Goal: Task Accomplishment & Management: Use online tool/utility

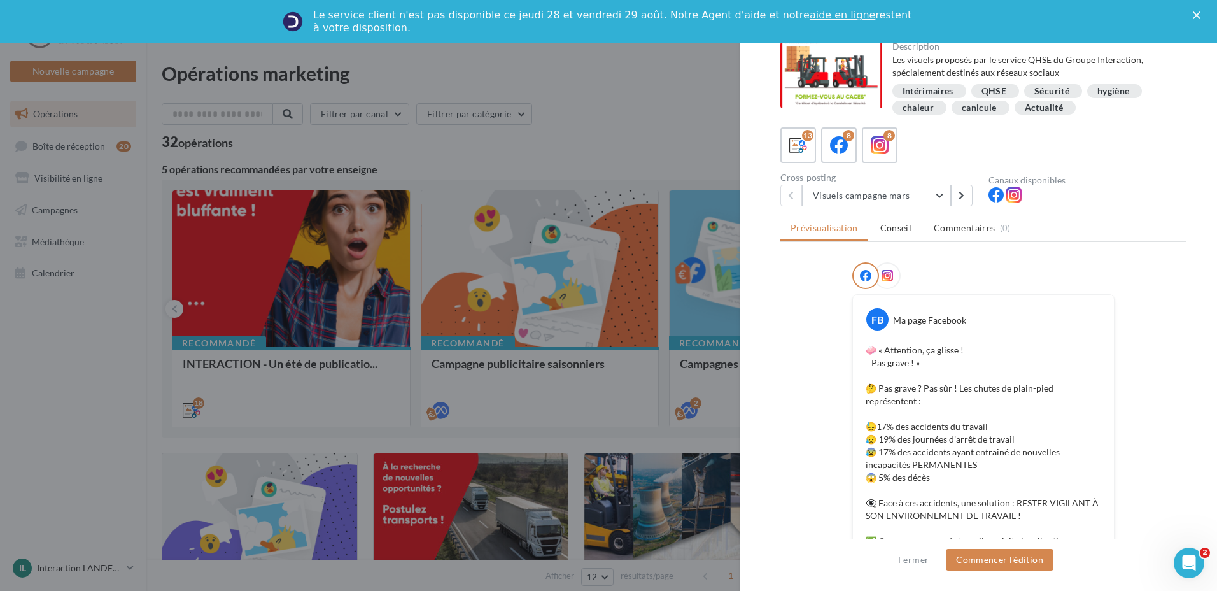
click at [1198, 17] on polygon "Fermer" at bounding box center [1197, 15] width 8 height 8
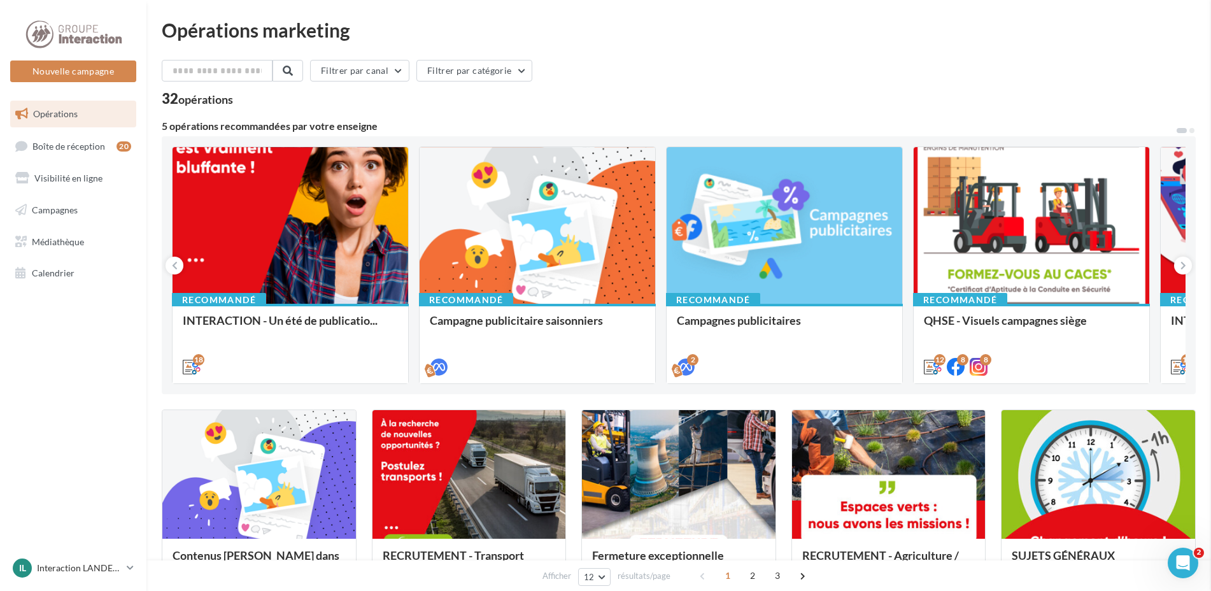
click at [1182, 265] on icon at bounding box center [1183, 265] width 6 height 13
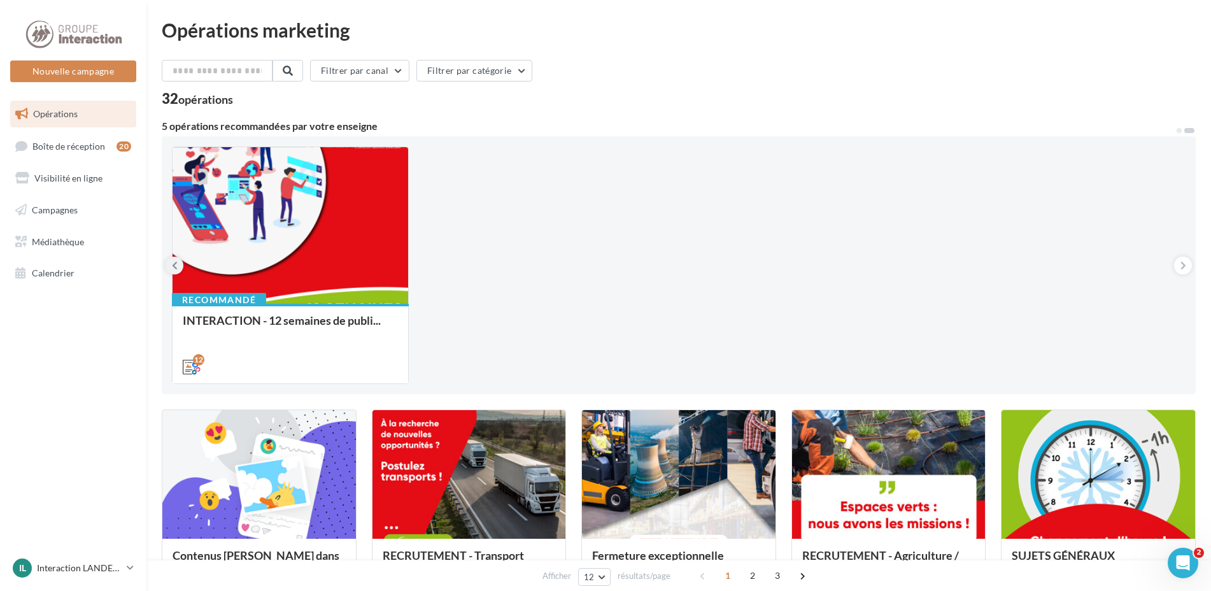
click at [179, 266] on button at bounding box center [175, 266] width 18 height 18
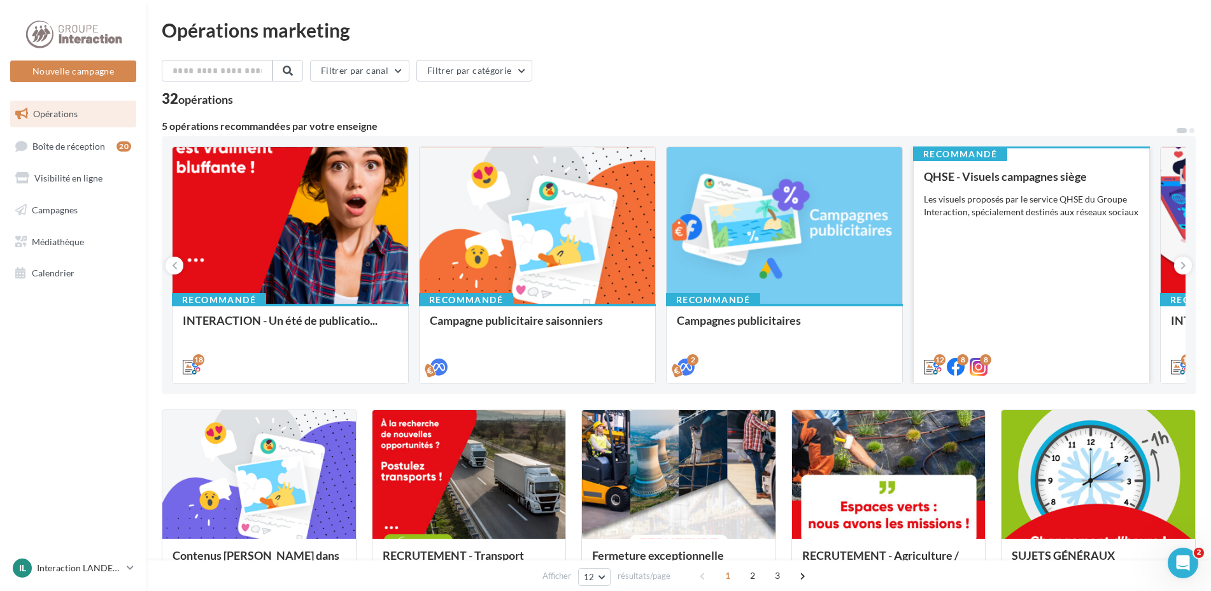
click at [1001, 222] on div "QHSE - Visuels campagnes siège Les visuels proposés par le service QHSE du Grou…" at bounding box center [1031, 271] width 215 height 202
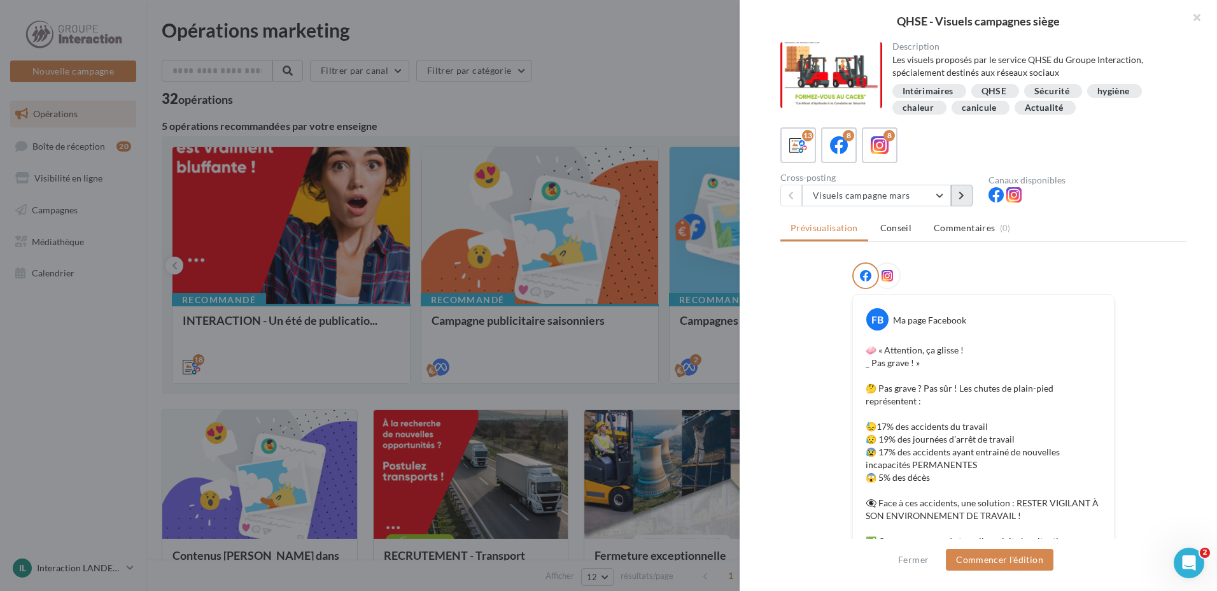
click at [965, 196] on button at bounding box center [962, 196] width 22 height 22
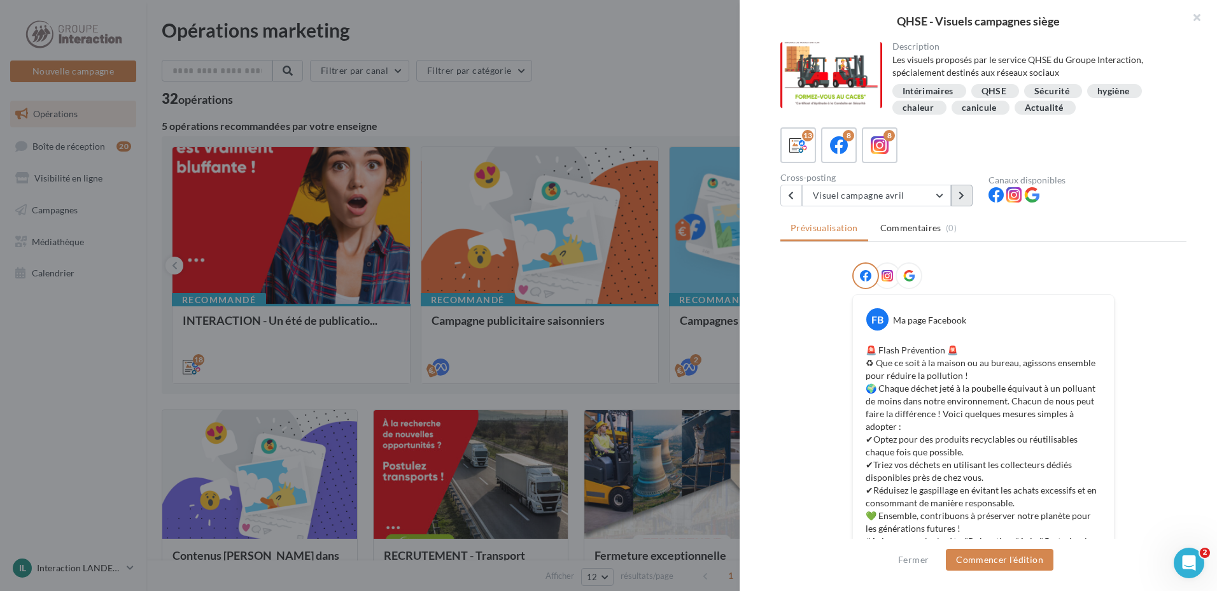
click at [960, 196] on icon at bounding box center [962, 195] width 6 height 9
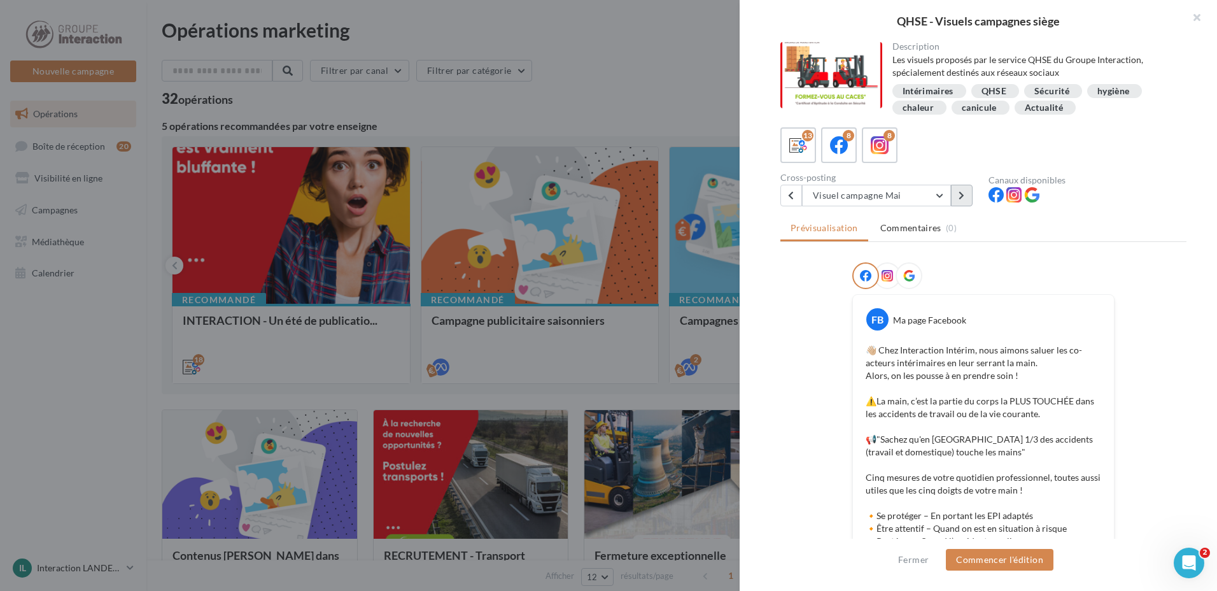
click at [960, 196] on icon at bounding box center [962, 195] width 6 height 9
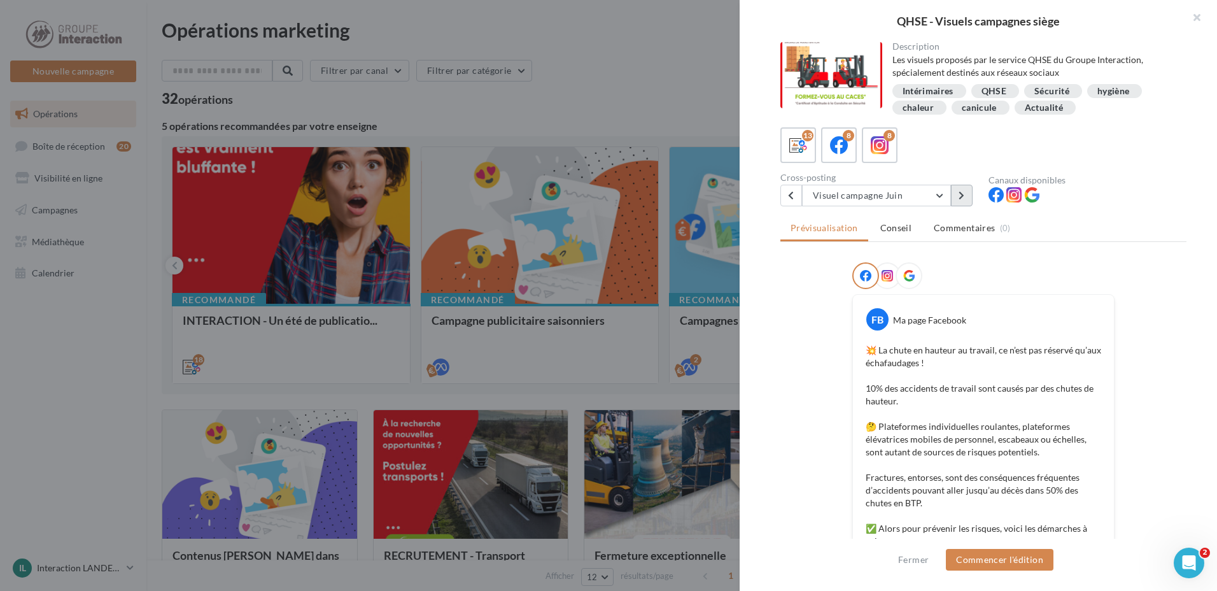
click at [960, 196] on icon at bounding box center [962, 195] width 6 height 9
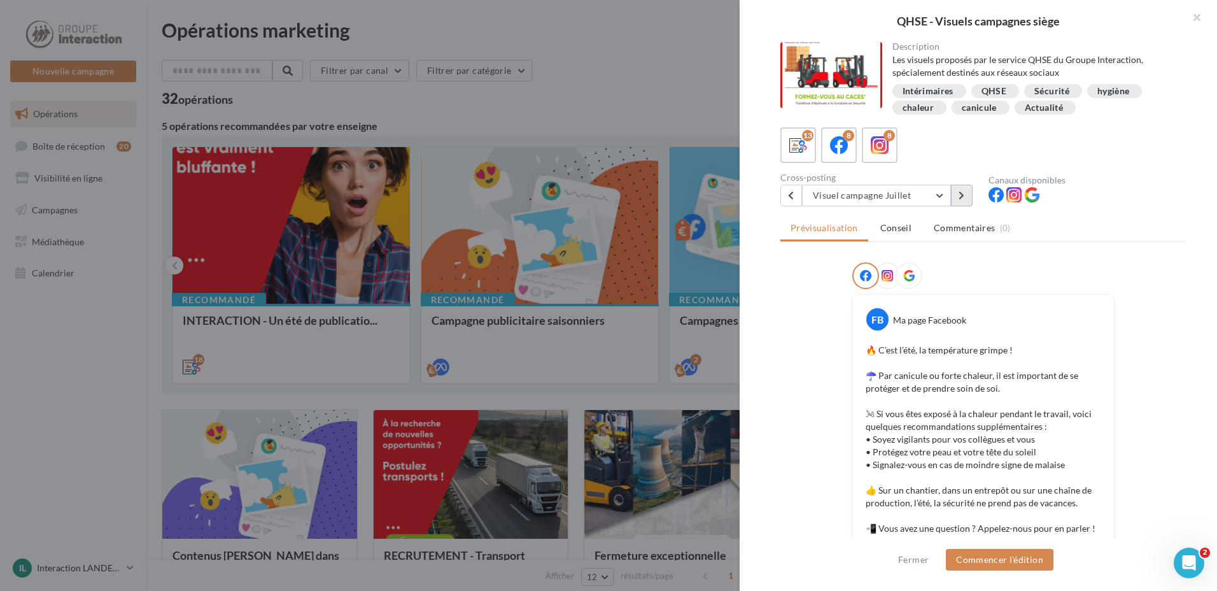
click at [958, 196] on button at bounding box center [962, 196] width 22 height 22
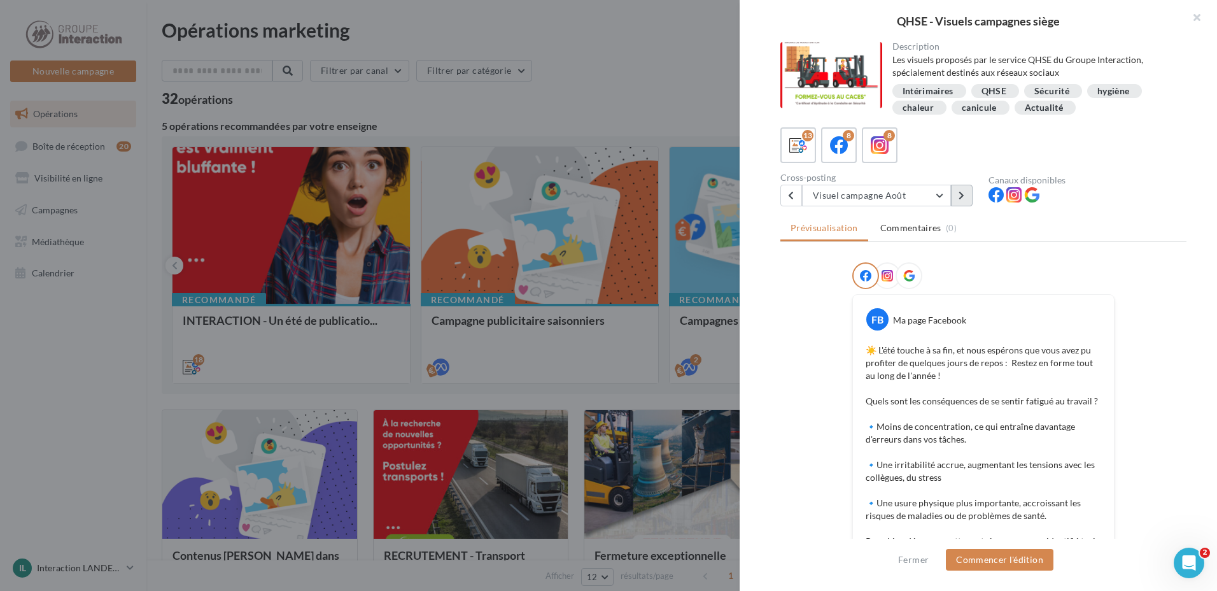
click at [964, 195] on icon at bounding box center [962, 195] width 6 height 9
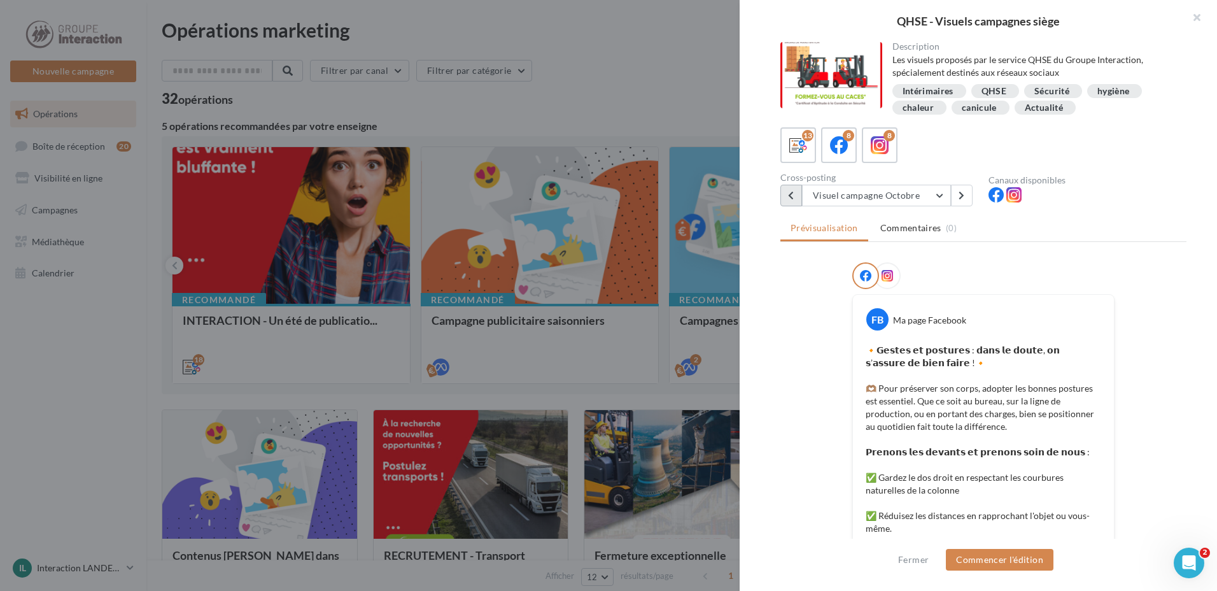
click at [790, 194] on icon at bounding box center [791, 195] width 6 height 9
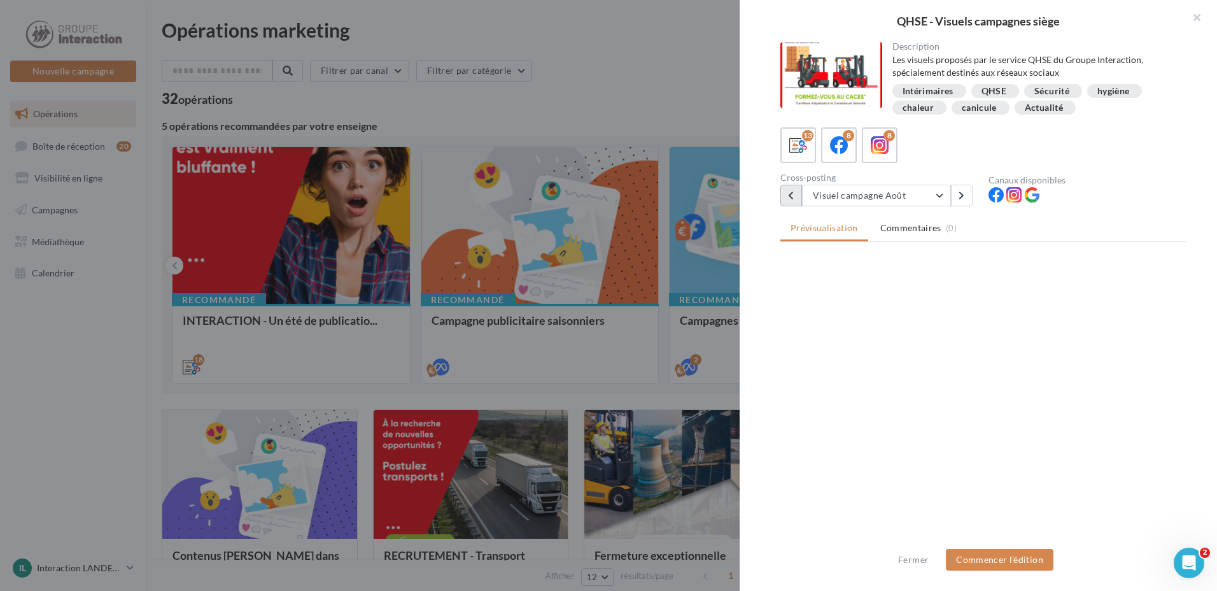
click at [790, 194] on icon at bounding box center [791, 195] width 6 height 9
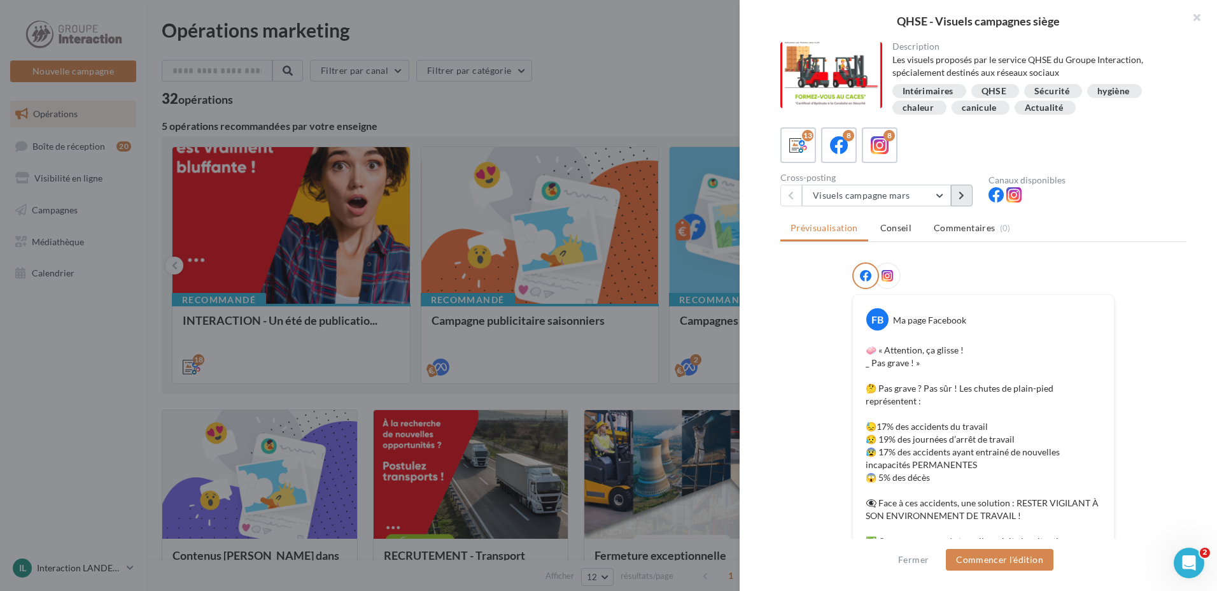
click at [965, 197] on icon at bounding box center [962, 195] width 6 height 9
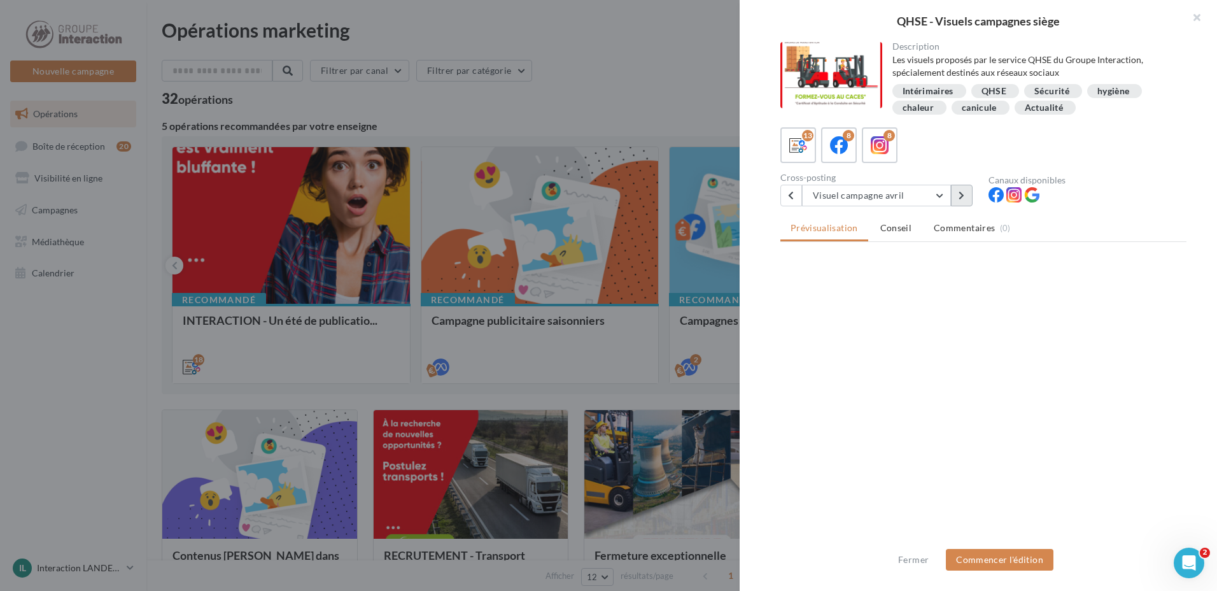
click at [965, 197] on icon at bounding box center [962, 195] width 6 height 9
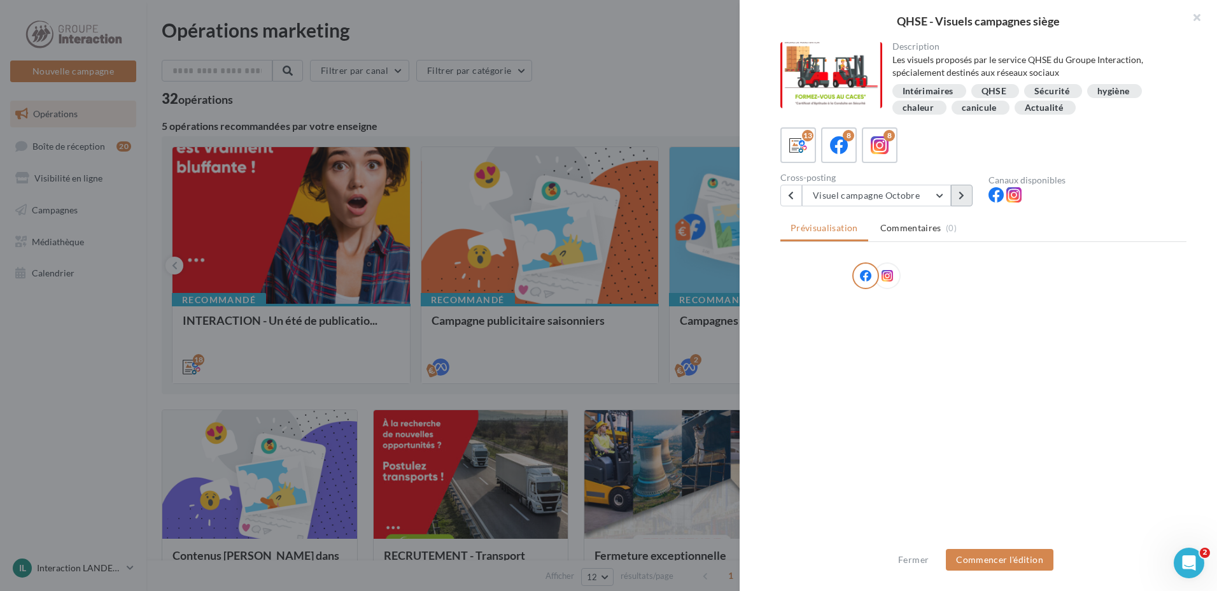
click at [963, 196] on icon at bounding box center [962, 195] width 6 height 9
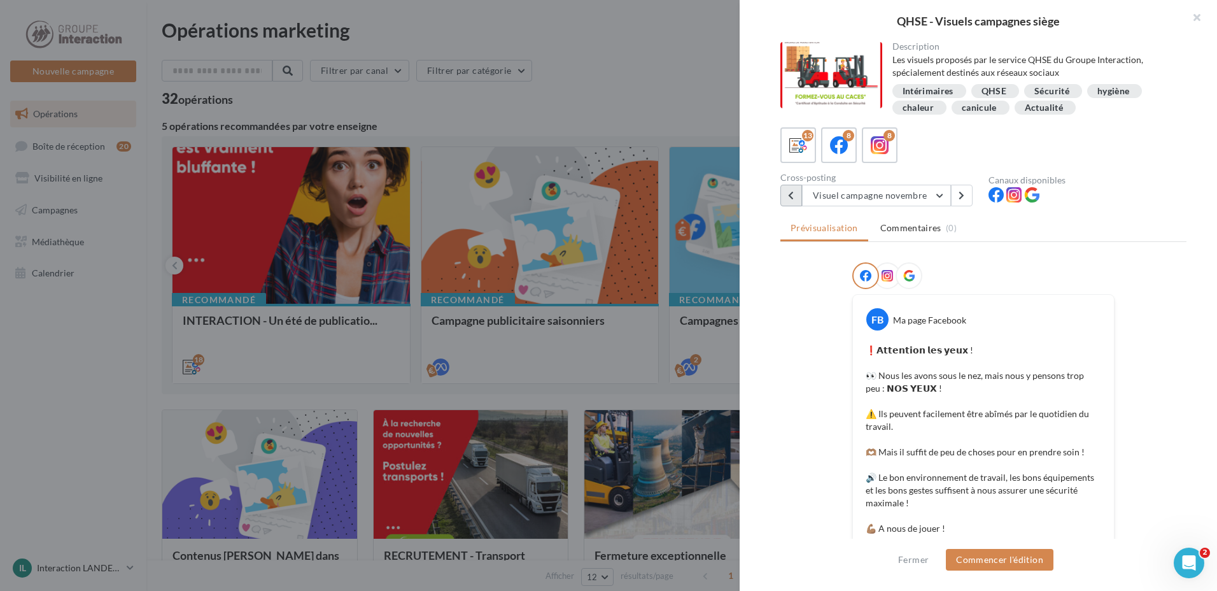
click at [797, 191] on button at bounding box center [792, 196] width 22 height 22
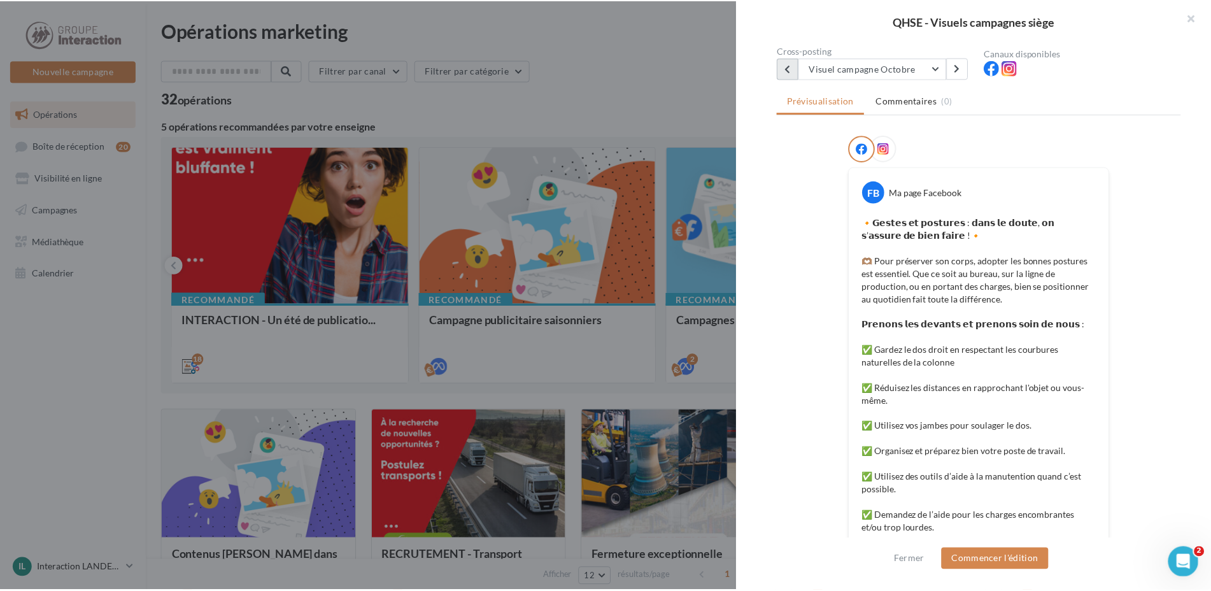
scroll to position [315, 0]
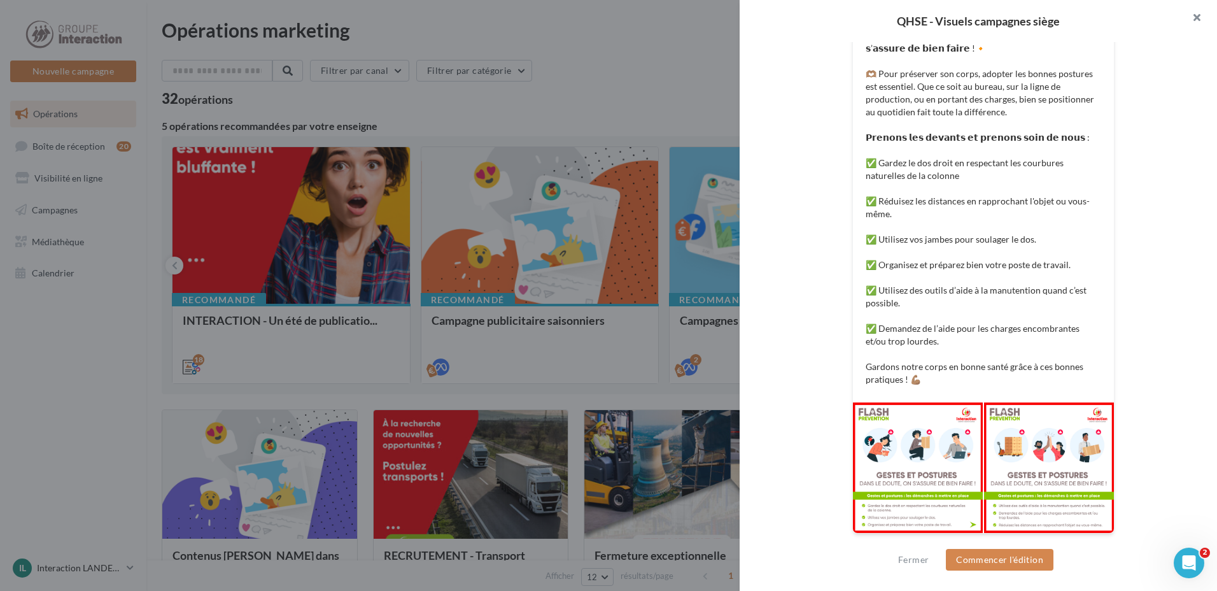
click at [1194, 20] on button "button" at bounding box center [1191, 19] width 51 height 38
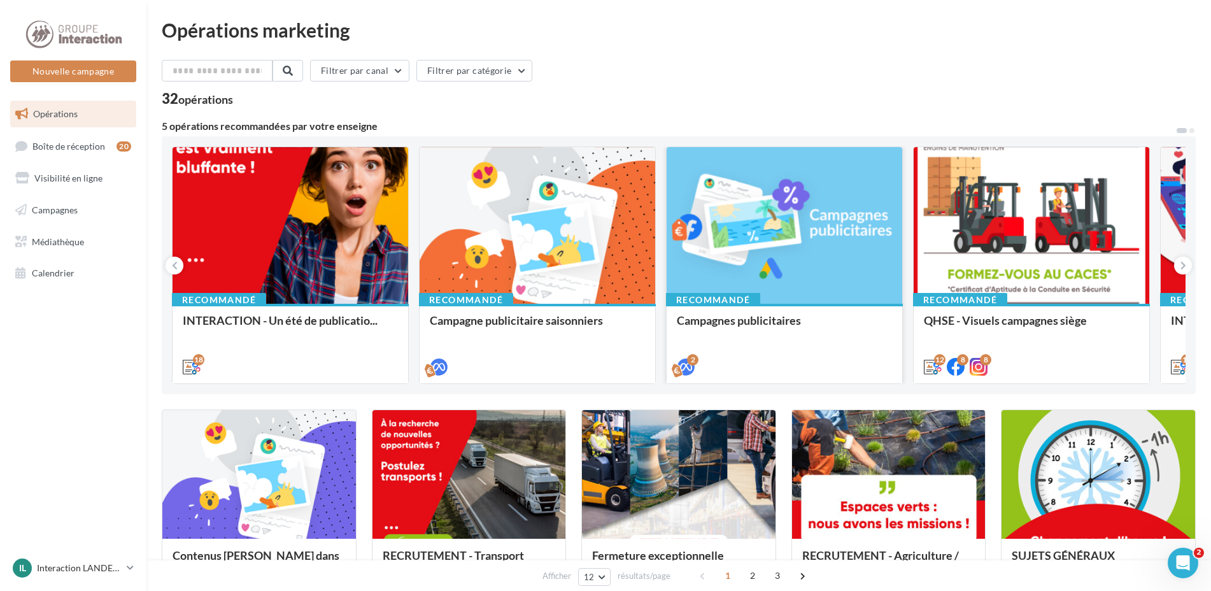
scroll to position [127, 0]
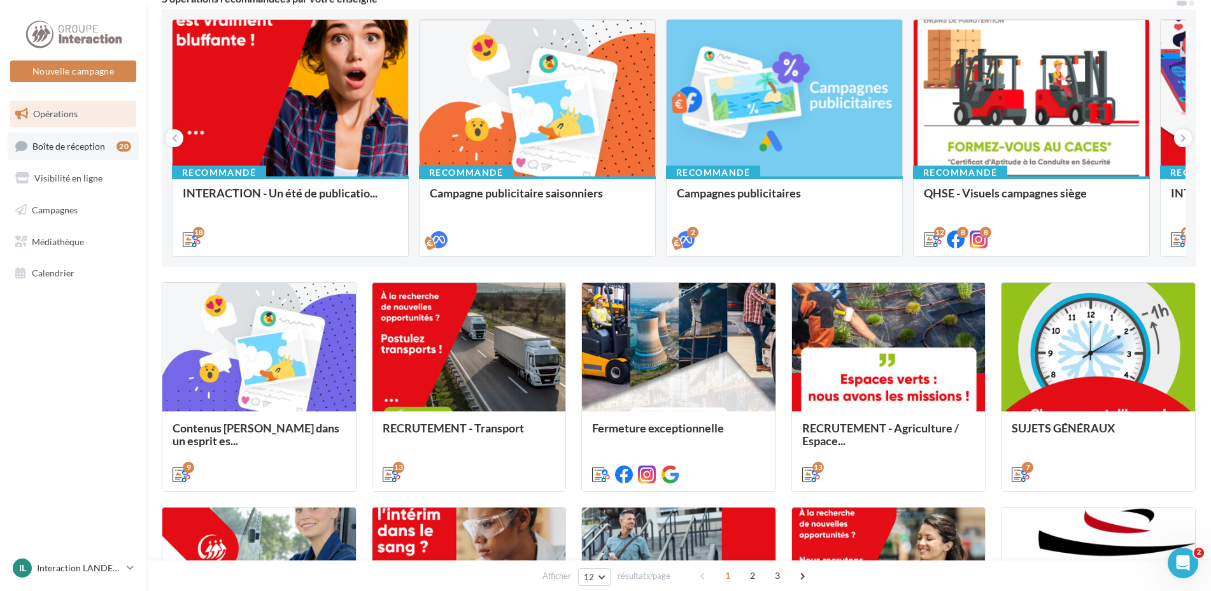
click at [78, 149] on span "Boîte de réception" at bounding box center [68, 145] width 73 height 11
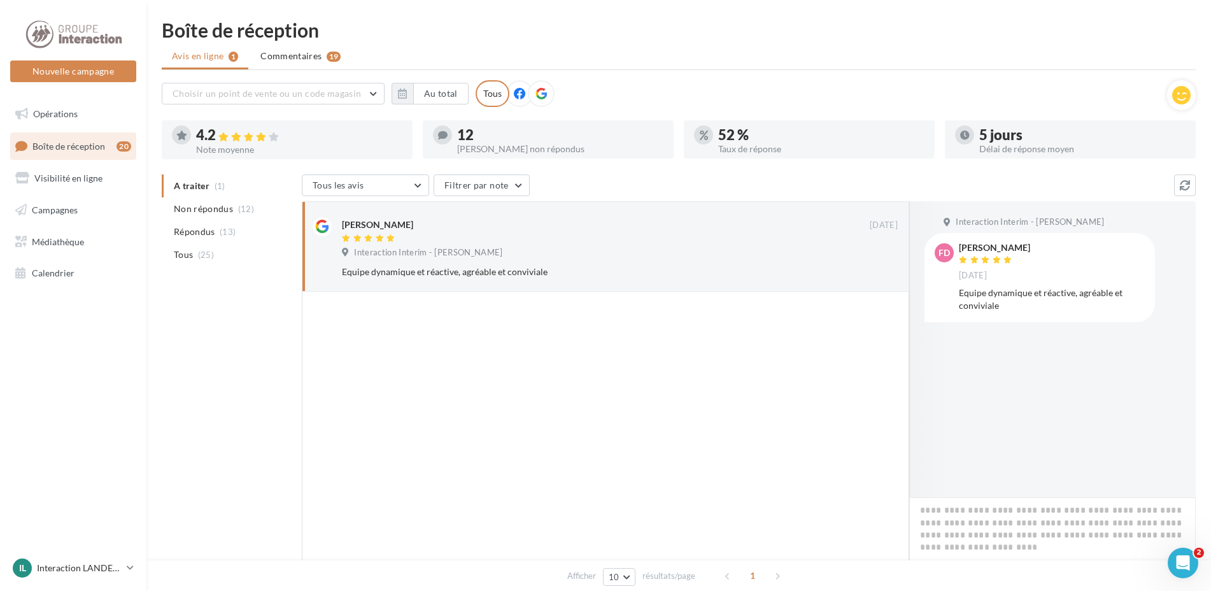
drag, startPoint x: 88, startPoint y: 151, endPoint x: 97, endPoint y: 143, distance: 11.7
click at [88, 150] on span "Boîte de réception" at bounding box center [68, 145] width 73 height 11
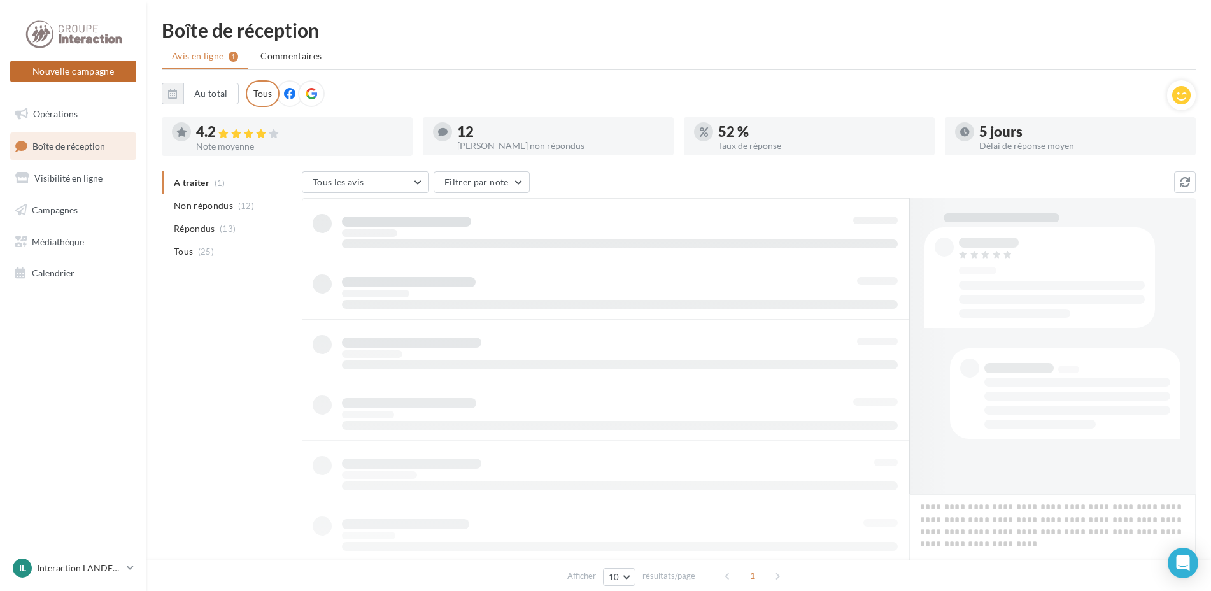
click at [86, 67] on button "Nouvelle campagne" at bounding box center [73, 71] width 126 height 22
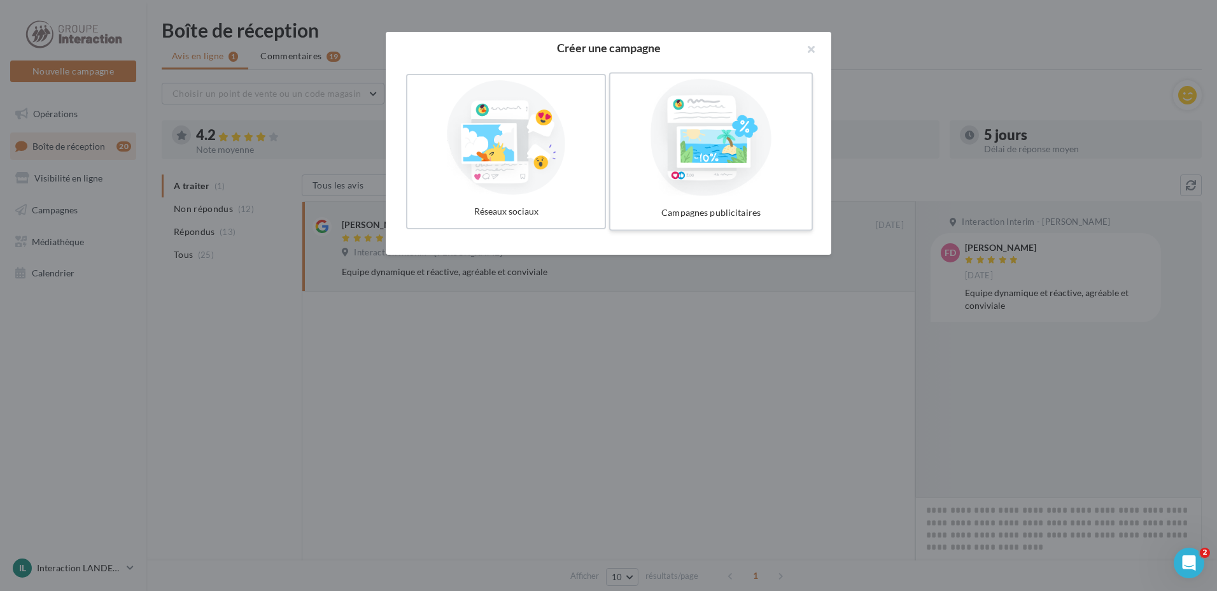
click at [727, 157] on div at bounding box center [711, 137] width 191 height 117
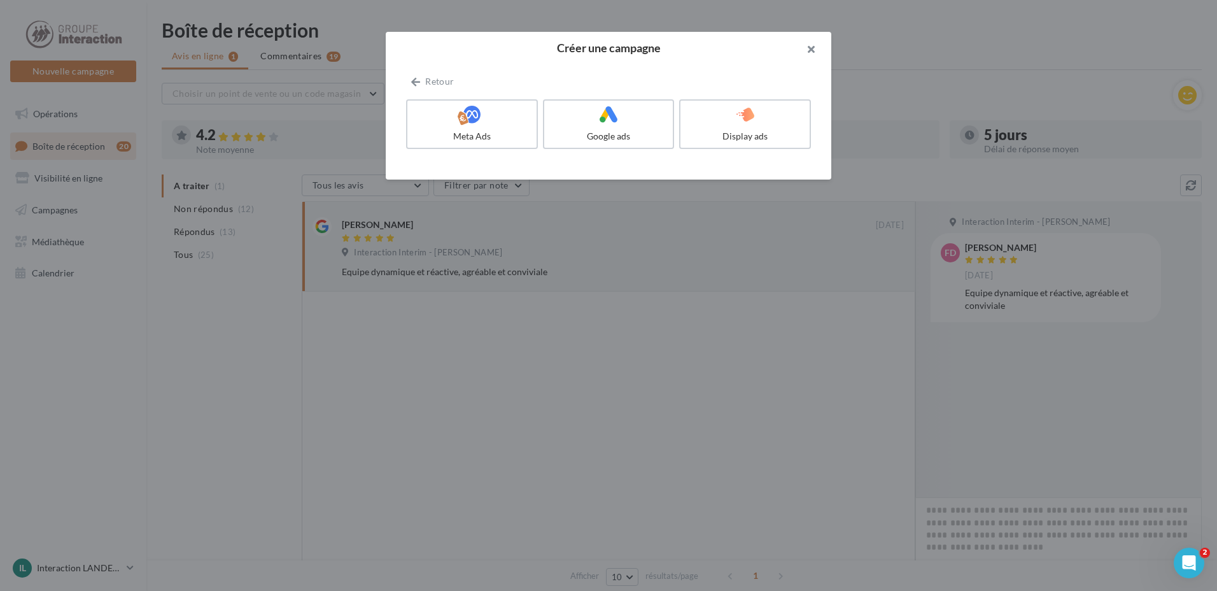
click at [810, 47] on button "button" at bounding box center [806, 51] width 51 height 38
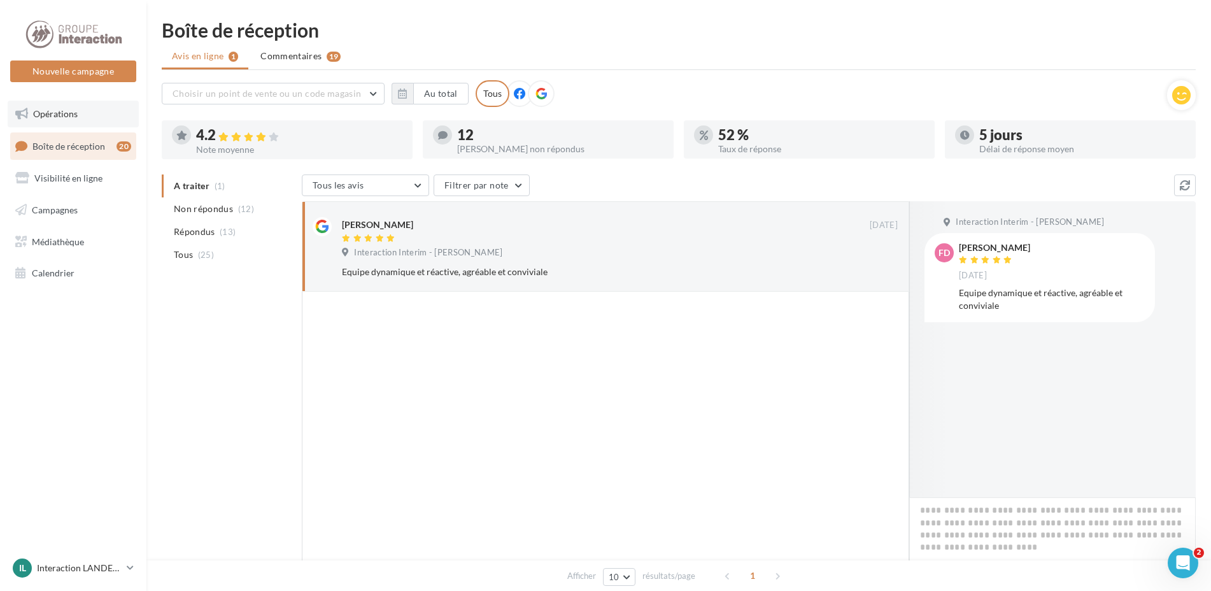
click at [66, 113] on span "Opérations" at bounding box center [55, 113] width 45 height 11
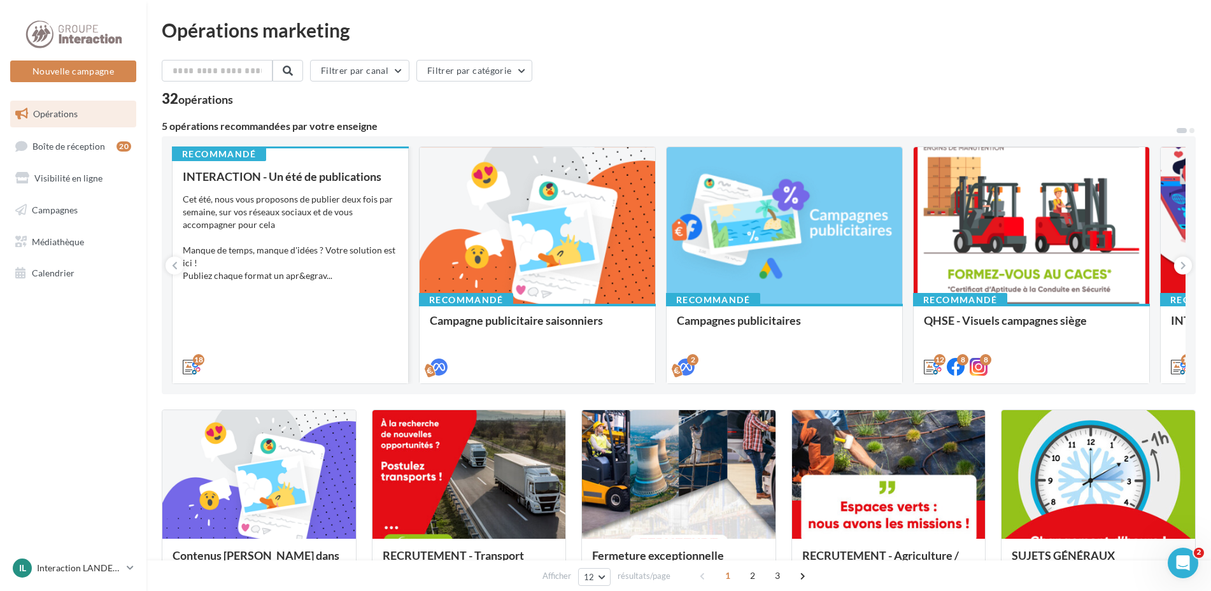
click at [262, 223] on div "Cet été, nous vous proposons de publier deux fois par semaine, sur vos réseaux …" at bounding box center [290, 237] width 215 height 89
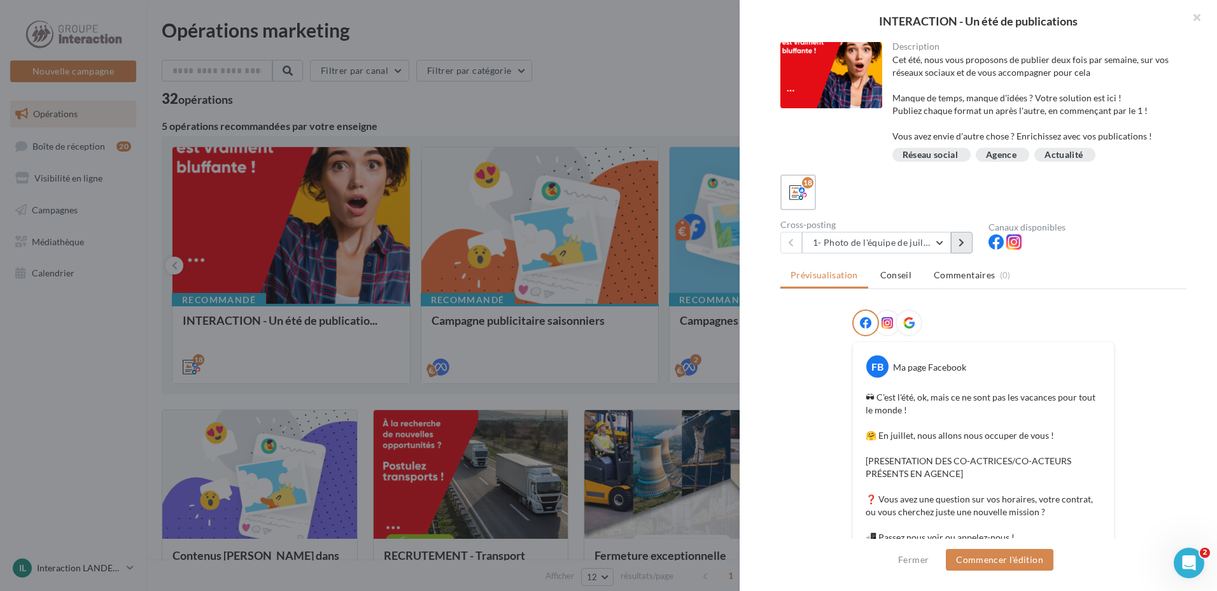
click at [967, 246] on button at bounding box center [962, 243] width 22 height 22
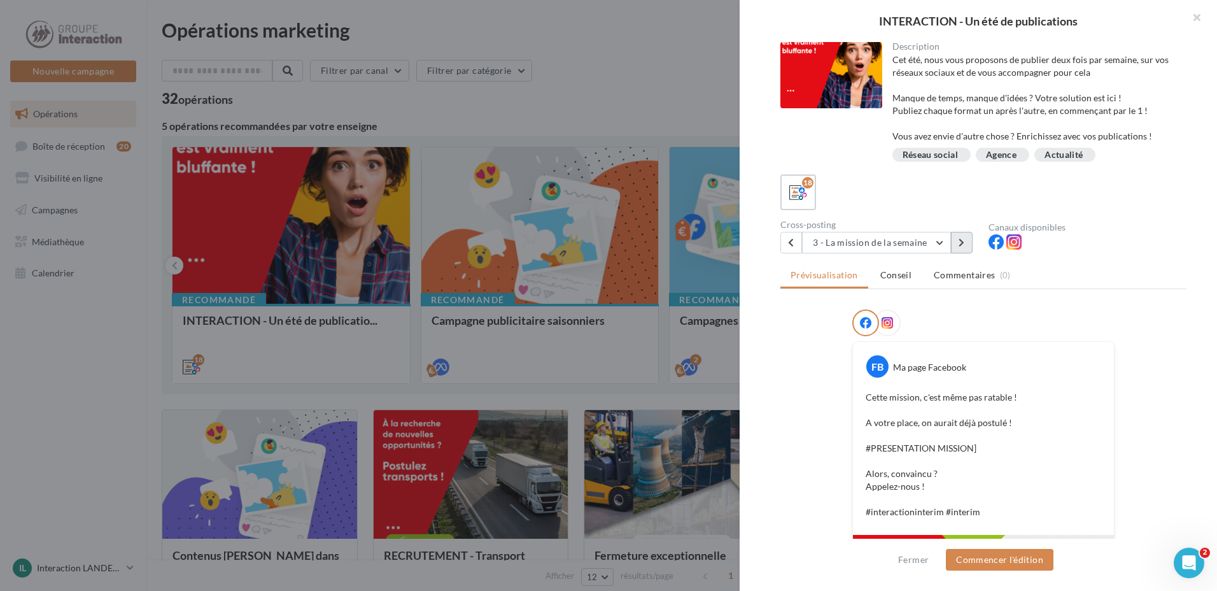
click at [967, 246] on button at bounding box center [962, 243] width 22 height 22
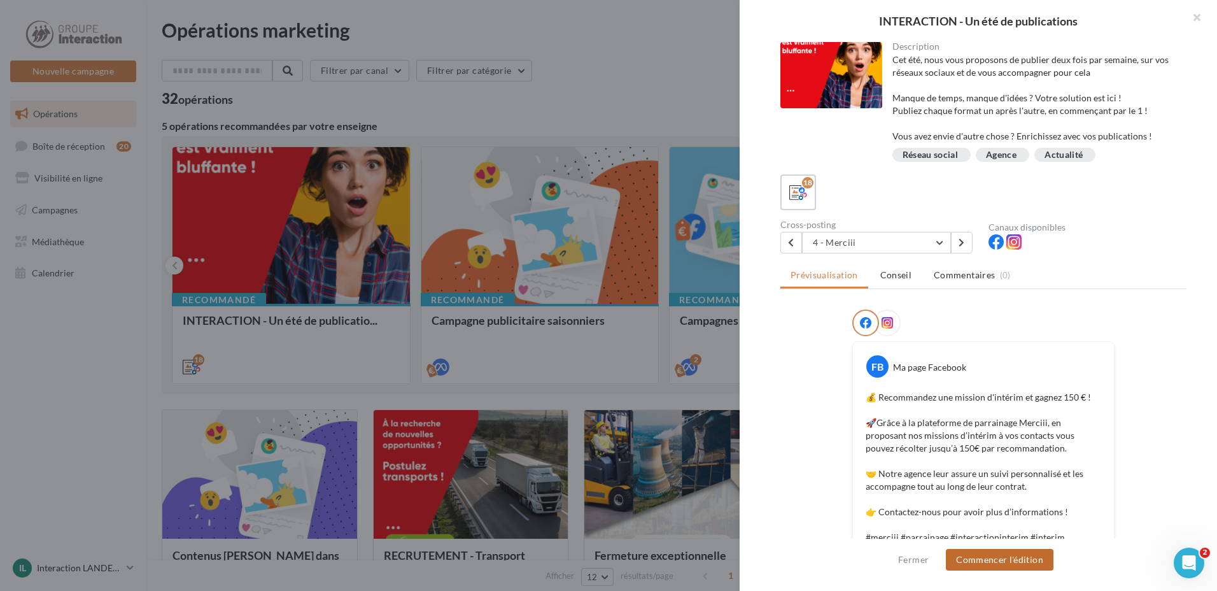
click at [1021, 555] on button "Commencer l'édition" at bounding box center [1000, 560] width 108 height 22
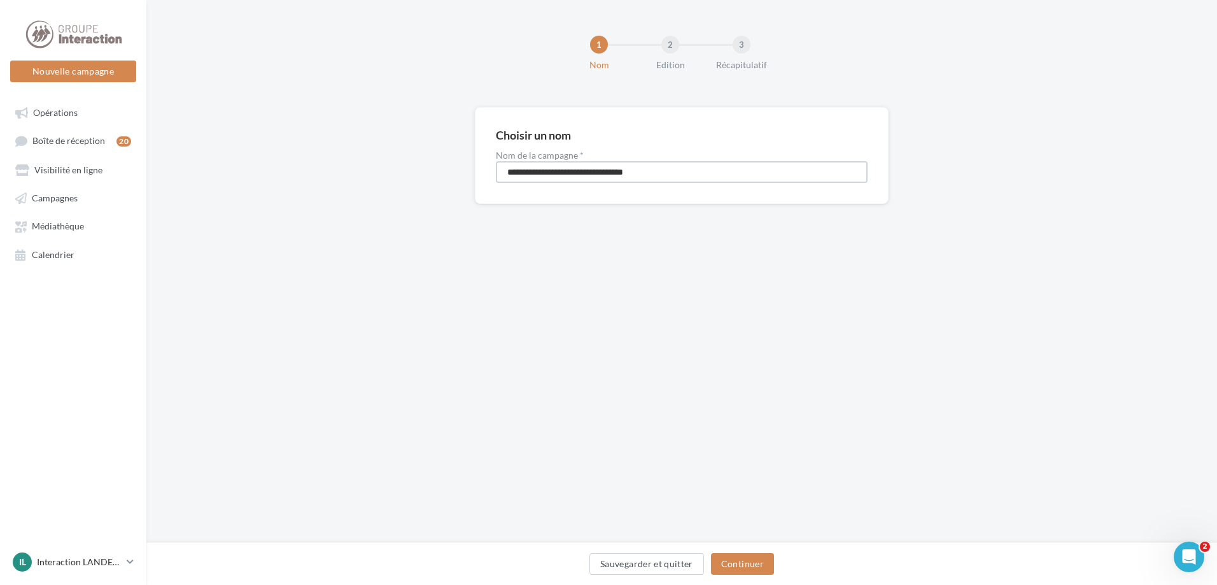
click at [682, 171] on input "**********" at bounding box center [682, 172] width 372 height 22
type input "**********"
click at [756, 557] on button "Continuer" at bounding box center [742, 564] width 63 height 22
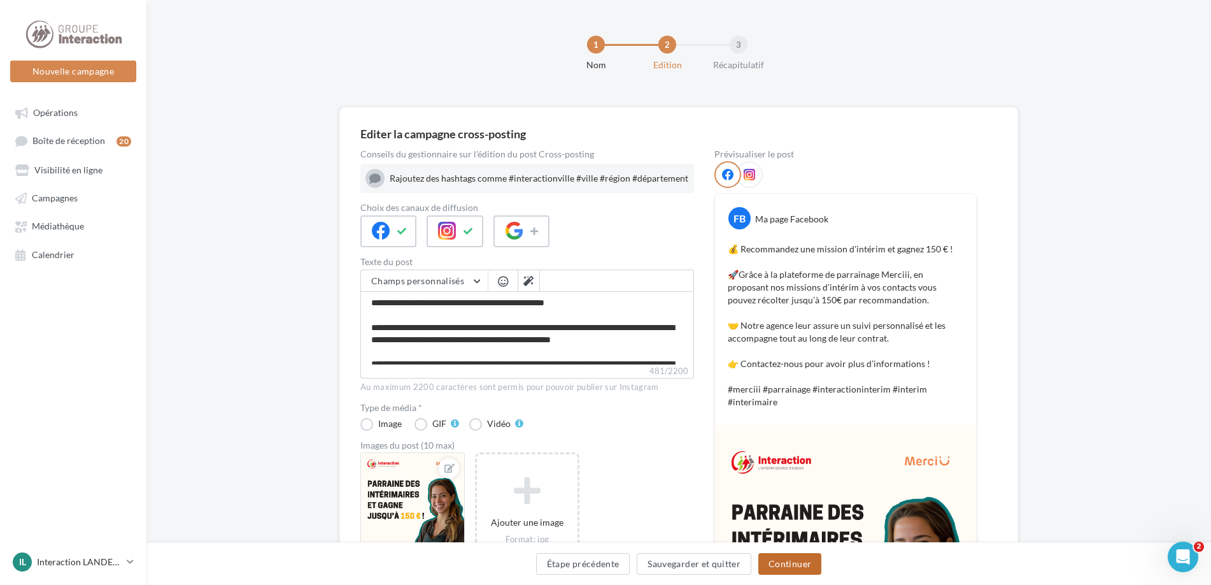
click at [797, 565] on button "Continuer" at bounding box center [789, 564] width 63 height 22
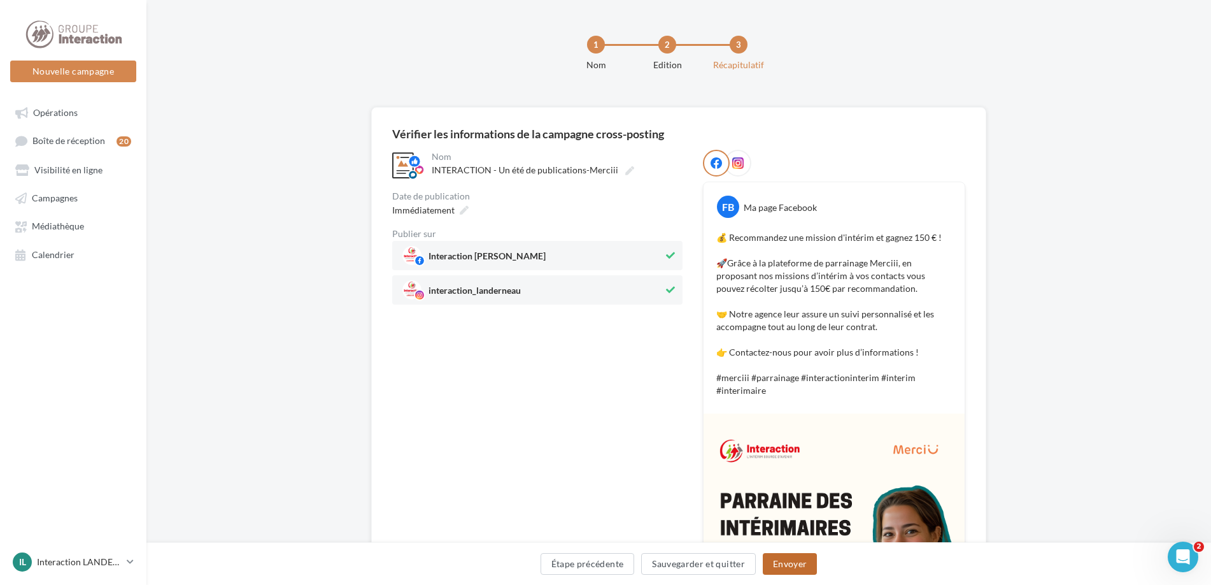
click at [786, 568] on button "Envoyer" at bounding box center [790, 564] width 54 height 22
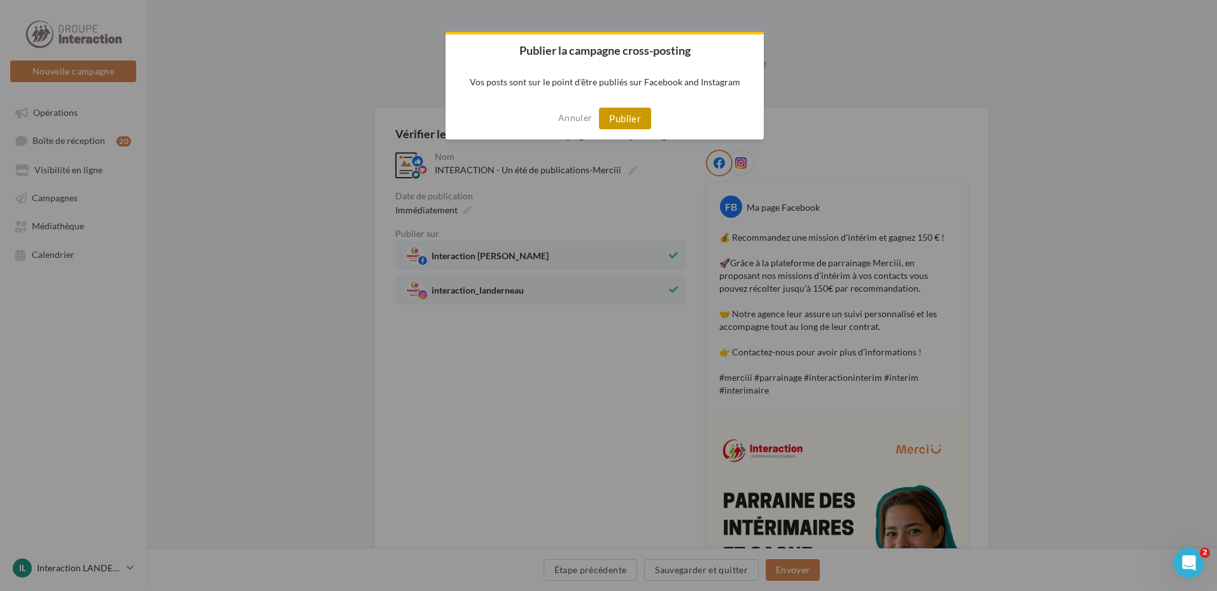
click at [621, 117] on button "Publier" at bounding box center [625, 119] width 52 height 22
